Goal: Communication & Community: Participate in discussion

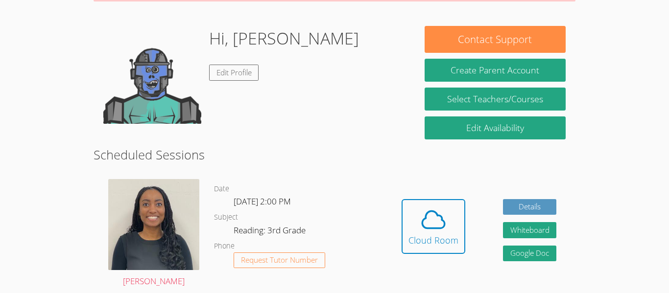
scroll to position [130, 0]
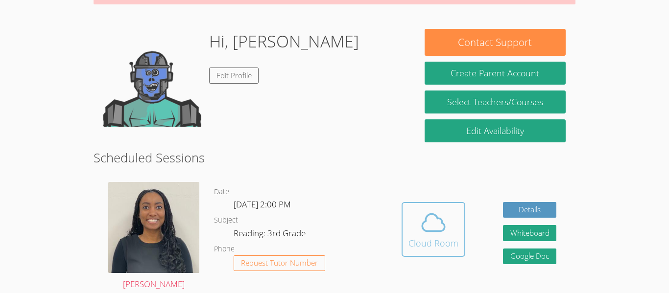
click at [434, 214] on icon at bounding box center [433, 222] width 23 height 17
click at [438, 241] on div "Cloud Room" at bounding box center [433, 243] width 50 height 14
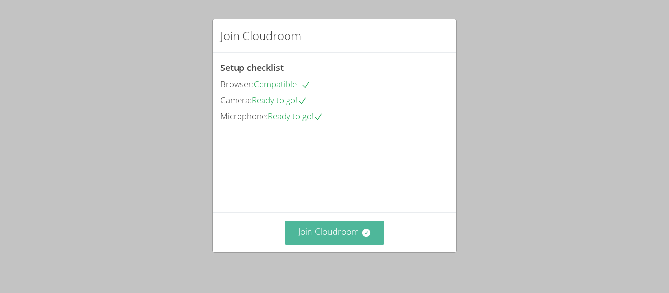
click at [305, 237] on button "Join Cloudroom" at bounding box center [334, 233] width 100 height 24
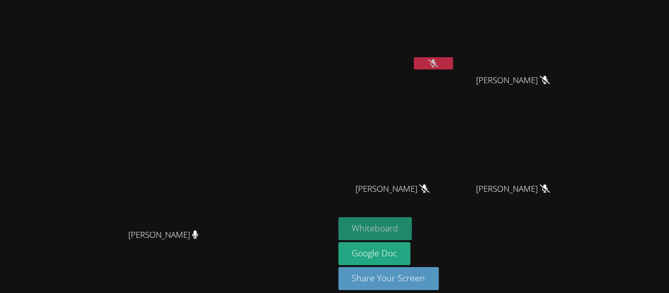
click at [412, 230] on button "Whiteboard" at bounding box center [375, 228] width 74 height 23
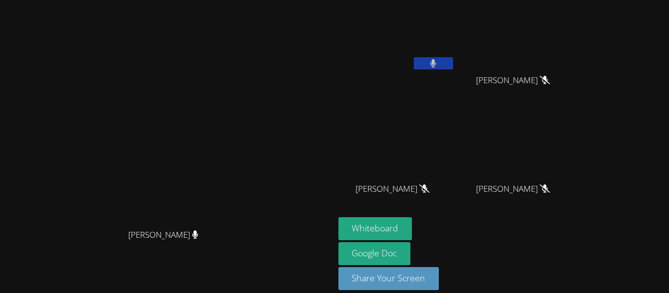
click at [240, 84] on video at bounding box center [167, 133] width 147 height 184
click at [453, 57] on button at bounding box center [433, 63] width 39 height 12
click at [453, 62] on button at bounding box center [433, 63] width 39 height 12
click at [438, 63] on icon at bounding box center [433, 63] width 10 height 8
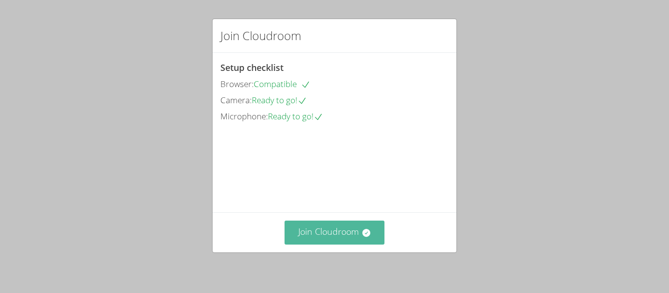
click at [307, 233] on button "Join Cloudroom" at bounding box center [334, 233] width 100 height 24
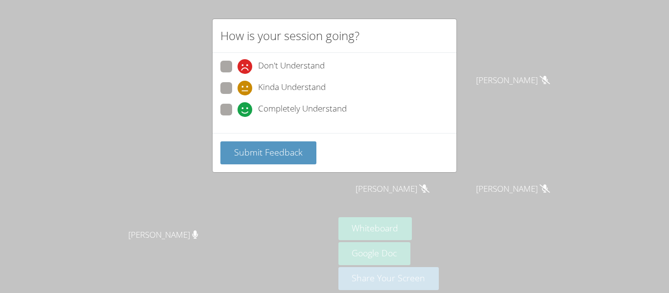
click at [304, 110] on span "Completely Understand" at bounding box center [302, 109] width 89 height 15
click at [246, 110] on input "Completely Understand" at bounding box center [241, 108] width 8 height 8
radio input "true"
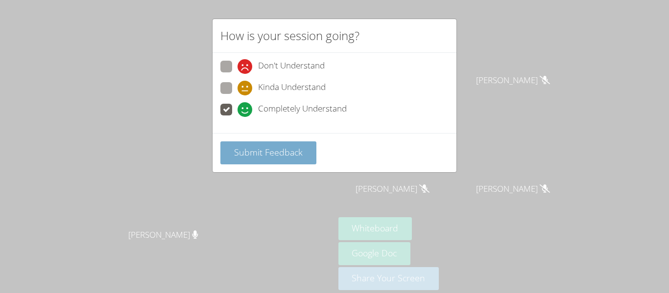
click at [267, 153] on span "Submit Feedback" at bounding box center [268, 152] width 69 height 12
